Goal: Information Seeking & Learning: Learn about a topic

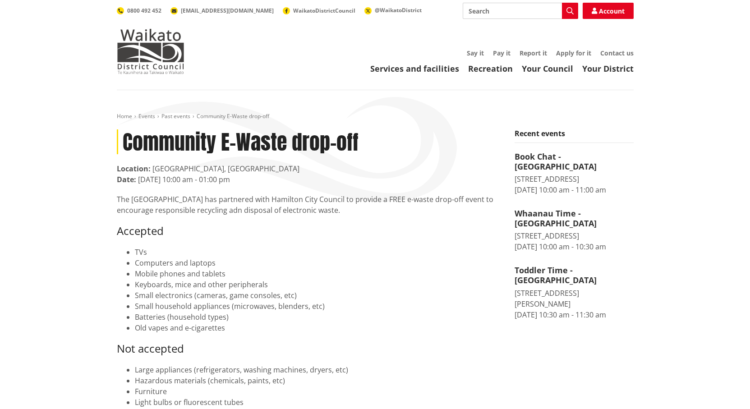
click at [60, 306] on div "Home Events Past events Community E-Waste drop-off Community E-Waste drop-off L…" at bounding box center [375, 306] width 750 height 432
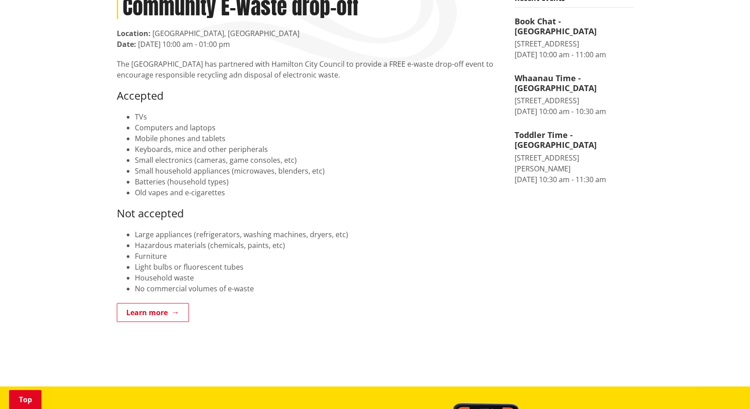
scroll to position [90, 0]
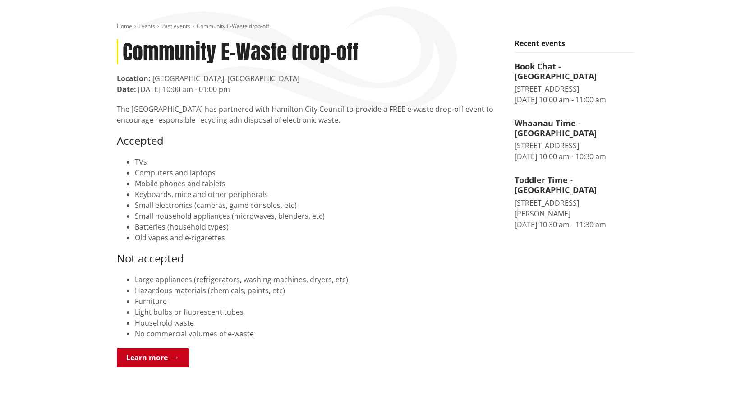
click at [155, 360] on link "Learn more" at bounding box center [153, 357] width 72 height 19
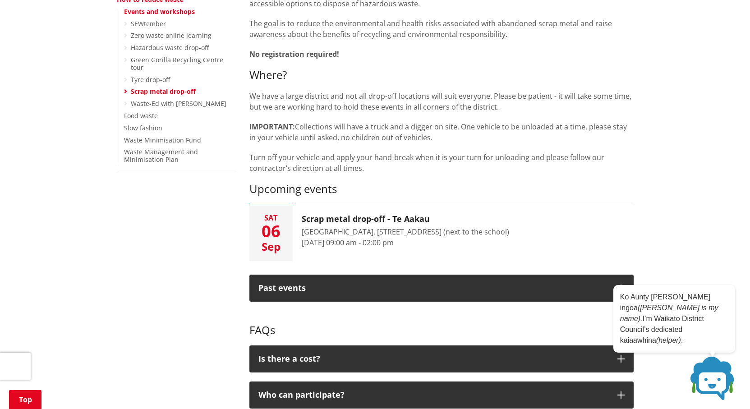
scroll to position [90, 0]
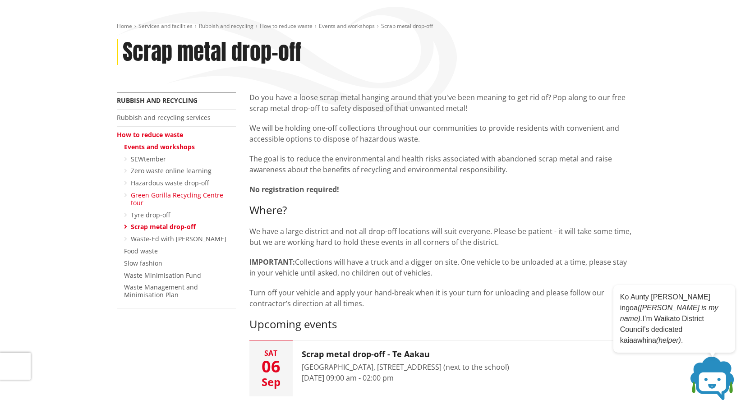
click at [148, 197] on link "Green Gorilla Recycling Centre tour" at bounding box center [177, 199] width 92 height 16
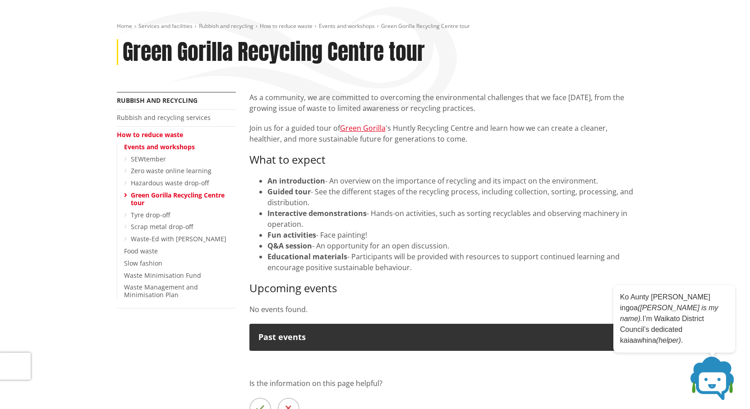
scroll to position [45, 0]
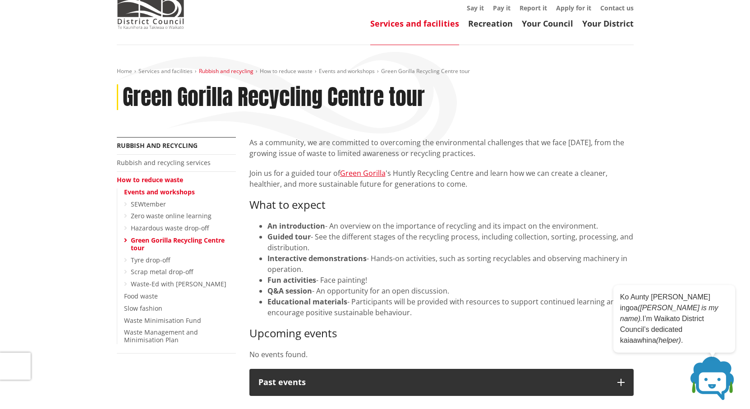
click at [225, 72] on link "Rubbish and recycling" at bounding box center [226, 71] width 55 height 8
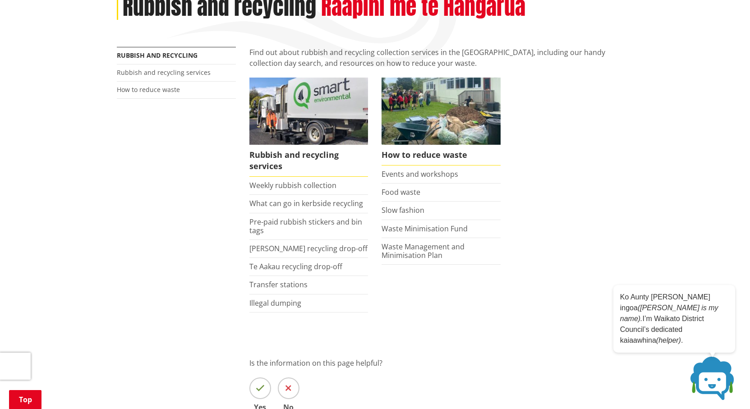
scroll to position [90, 0]
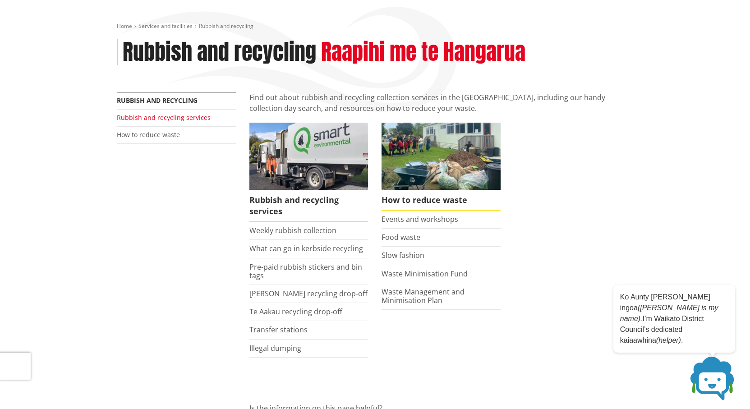
click at [178, 116] on link "Rubbish and recycling services" at bounding box center [164, 117] width 94 height 9
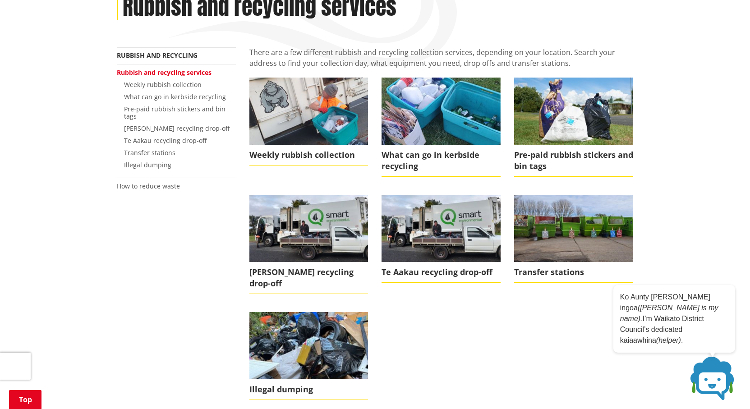
scroll to position [225, 0]
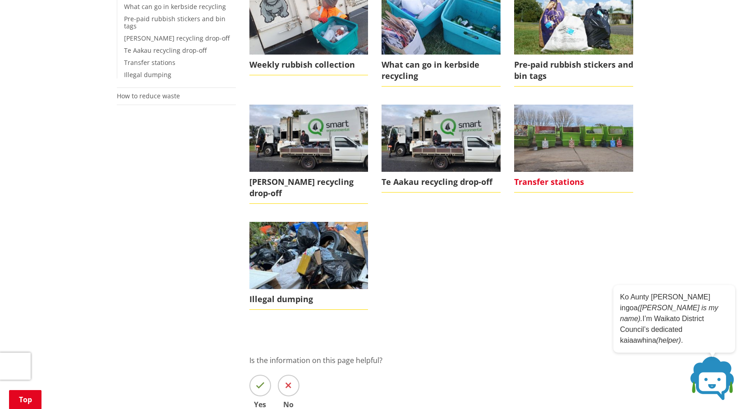
click at [553, 181] on span "Transfer stations" at bounding box center [573, 182] width 119 height 21
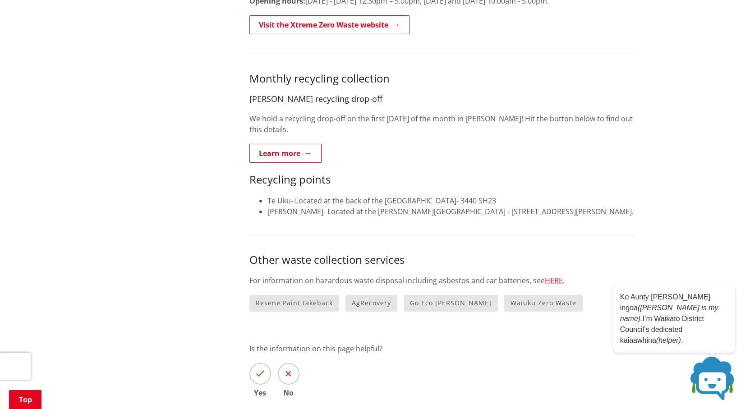
scroll to position [722, 0]
